Goal: Task Accomplishment & Management: Manage account settings

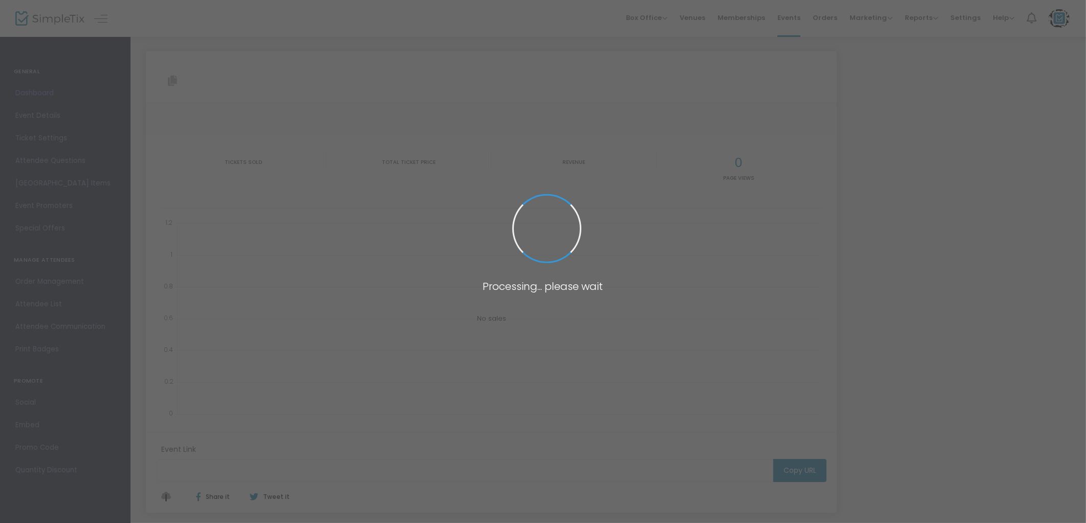
type input "[URL][DOMAIN_NAME]"
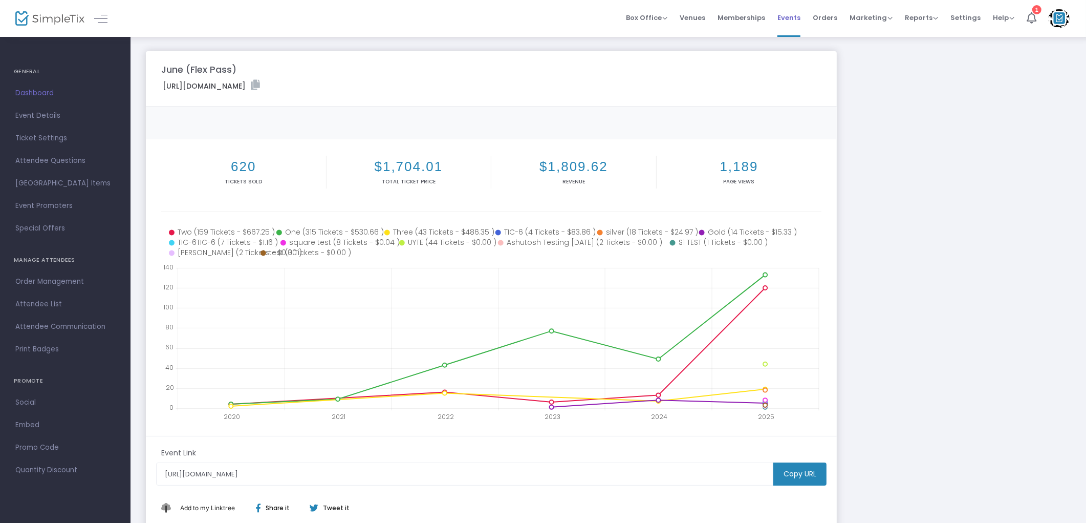
click at [789, 22] on span "Events" at bounding box center [789, 18] width 23 height 26
